Goal: Task Accomplishment & Management: Complete application form

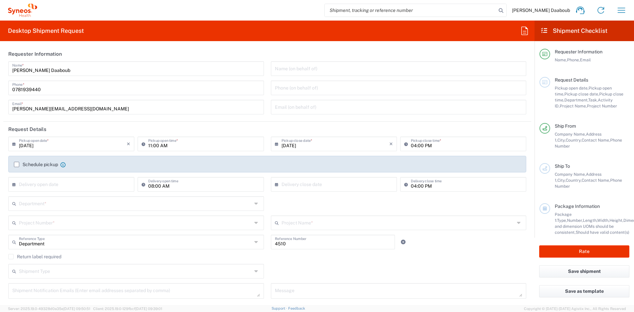
click at [449, 10] on input "search" at bounding box center [411, 10] width 172 height 13
type input "56818917"
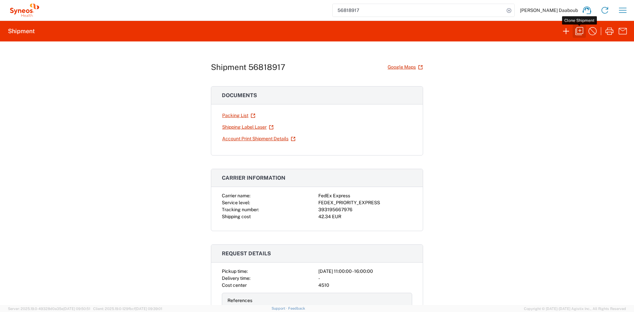
click at [579, 31] on icon "button" at bounding box center [579, 31] width 11 height 11
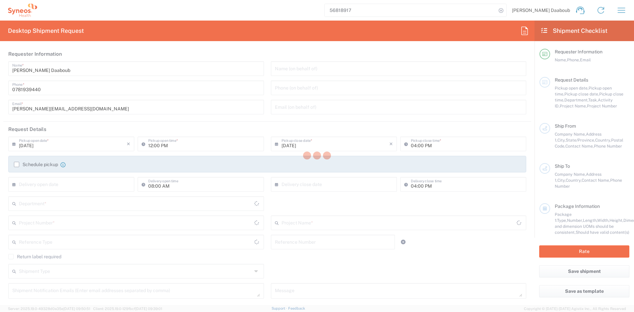
type input "11:00 AM"
type textarea "[PERSON_NAME][EMAIL_ADDRESS][DOMAIN_NAME]"
type input "[PERSON_NAME]"
type input "[STREET_ADDRESS][PERSON_NAME]"
type input "Poissy"
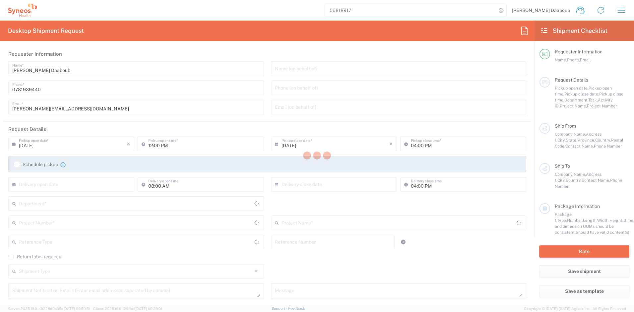
type input "78300"
type input "[PERSON_NAME]"
type input "[PHONE_NUMBER]"
type input "[PERSON_NAME][EMAIL_ADDRESS][DOMAIN_NAME]"
type input "Syneos Health France SARL"
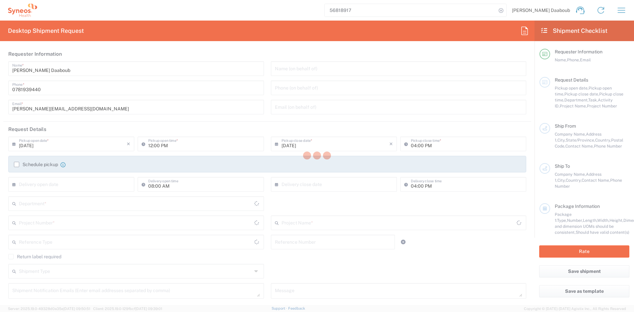
type input "Syneos Health"
type input "[STREET_ADDRESS][PERSON_NAME]"
type input "UPON Building"
type input "[GEOGRAPHIC_DATA]"
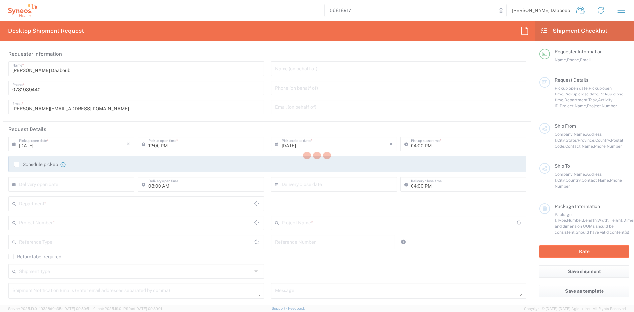
type input "75014"
type input "[PERSON_NAME] Daaboub"
type input "0781939440"
type input "[PERSON_NAME][EMAIL_ADDRESS][DOMAIN_NAME]"
type input "Sender/Shipper"
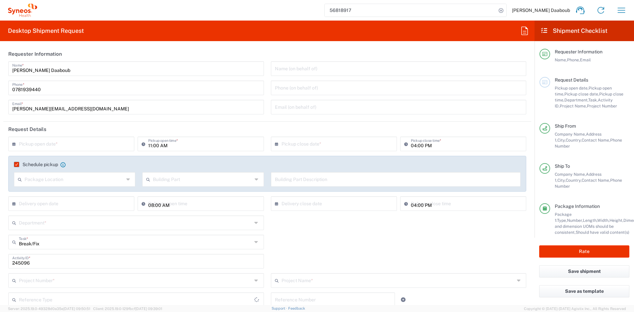
type input "[GEOGRAPHIC_DATA]"
type input "Your Packaging"
click at [57, 144] on input "text" at bounding box center [73, 144] width 108 height 12
type input "4510 DEPARTMENTAL EXPENSE"
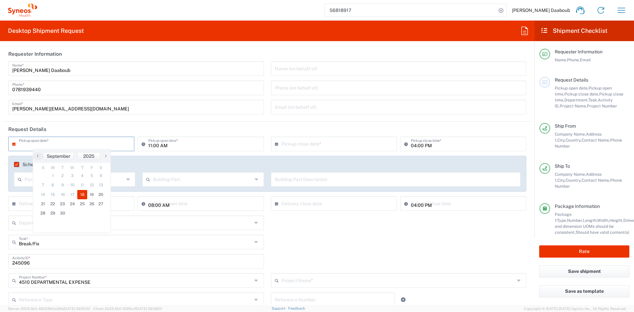
type input "4510 DEPARTMENTAL EXPENSE"
type input "4510"
click at [81, 193] on span "18" at bounding box center [82, 194] width 10 height 9
type input "[DATE]"
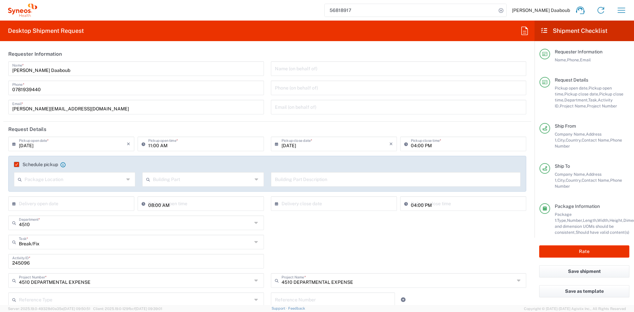
click at [15, 165] on label "Schedule pickup" at bounding box center [36, 164] width 44 height 5
click at [15, 165] on input "Schedule pickup" at bounding box center [15, 165] width 0 height 0
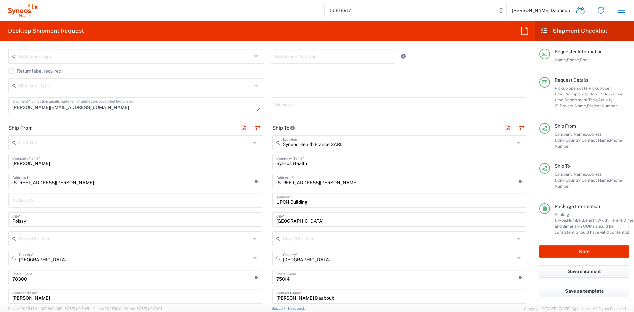
scroll to position [224, 0]
click at [253, 126] on button "button" at bounding box center [257, 127] width 9 height 9
type input "Syneos Health France SARL"
type input "Syneos Health"
type input "[STREET_ADDRESS][PERSON_NAME]"
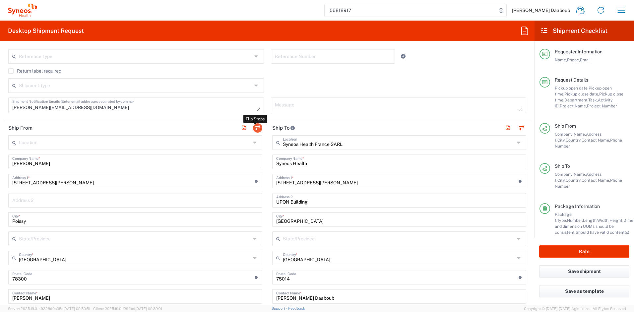
type input "UPON Building"
type input "[GEOGRAPHIC_DATA]"
type input "75014"
type input "[PERSON_NAME] Daaboub"
type input "0781939440"
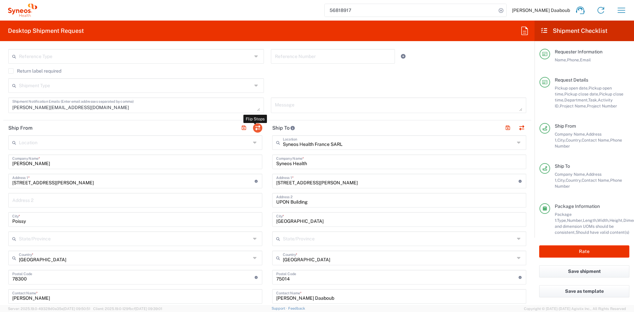
type input "[PERSON_NAME][EMAIL_ADDRESS][DOMAIN_NAME]"
type input "[PERSON_NAME]"
type input "[STREET_ADDRESS][PERSON_NAME]"
type input "Poissy"
type input "78300"
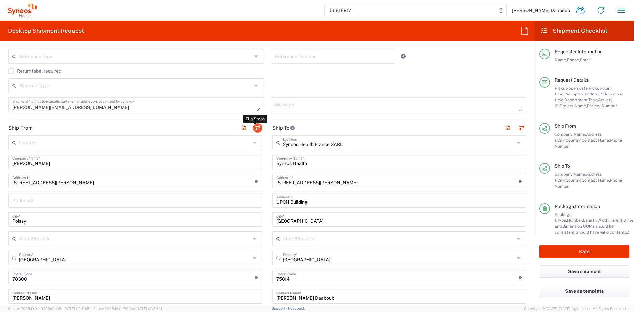
type input "[PERSON_NAME]"
type input "[PHONE_NUMBER]"
type input "[PERSON_NAME][EMAIL_ADDRESS][DOMAIN_NAME]"
type input "TIN"
type input "410 662 779 00041"
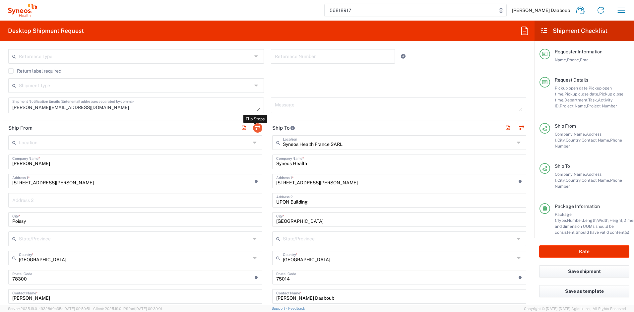
type input "VAT"
type input "FR79410662779"
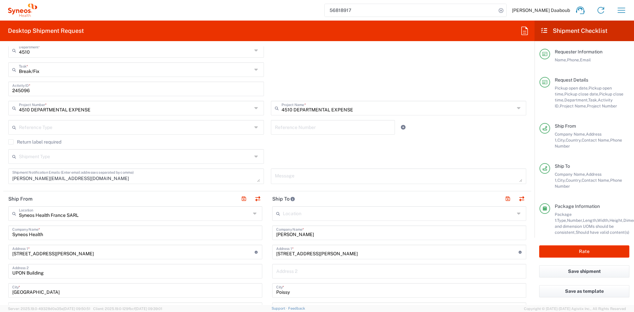
scroll to position [94, 0]
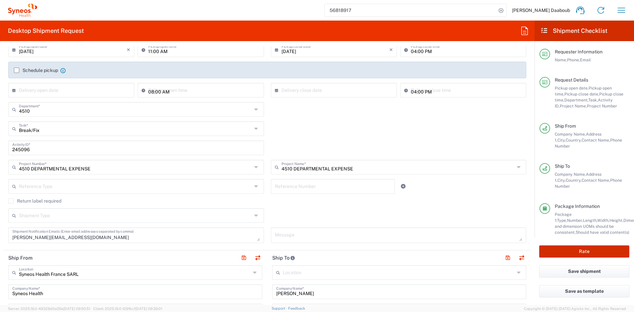
click at [579, 249] on button "Rate" at bounding box center [585, 252] width 90 height 12
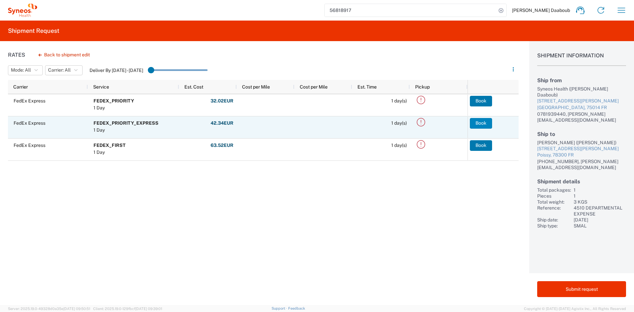
click at [485, 119] on button "Book" at bounding box center [481, 123] width 22 height 11
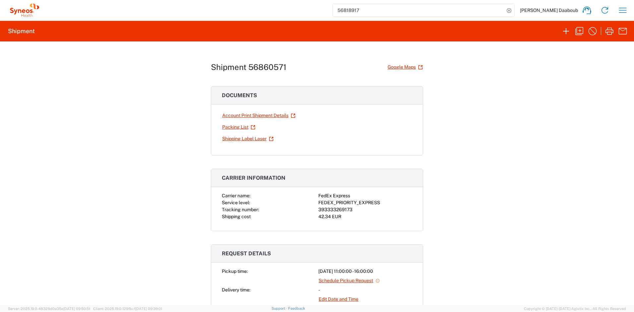
click at [345, 211] on div "393333269173" at bounding box center [366, 209] width 94 height 7
copy div "393333269173"
click at [248, 140] on link "Shipping Label Laser" at bounding box center [248, 139] width 52 height 12
